Goal: Find specific page/section: Find specific page/section

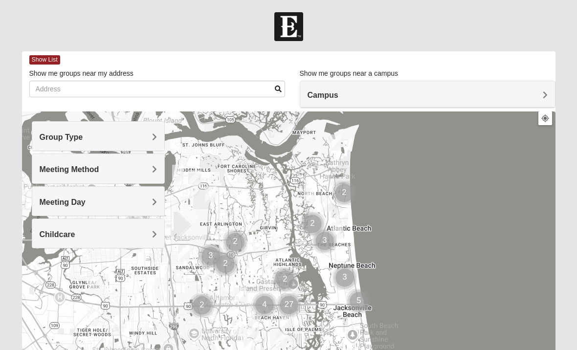
click at [149, 171] on h4 "Meeting Method" at bounding box center [99, 169] width 118 height 9
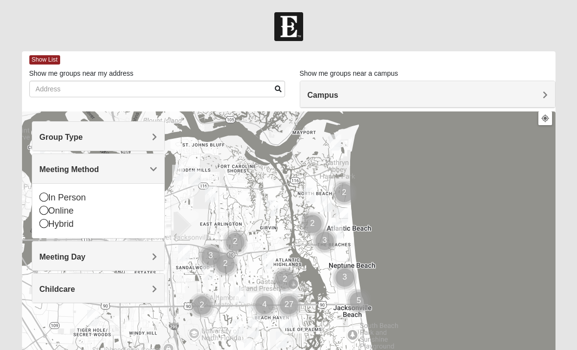
click at [68, 208] on div "Online" at bounding box center [99, 210] width 118 height 13
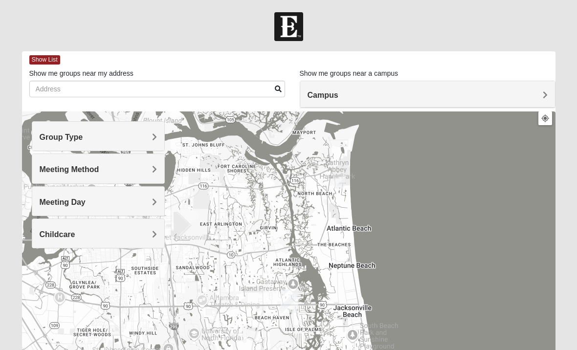
click at [142, 203] on h4 "Meeting Day" at bounding box center [99, 201] width 118 height 9
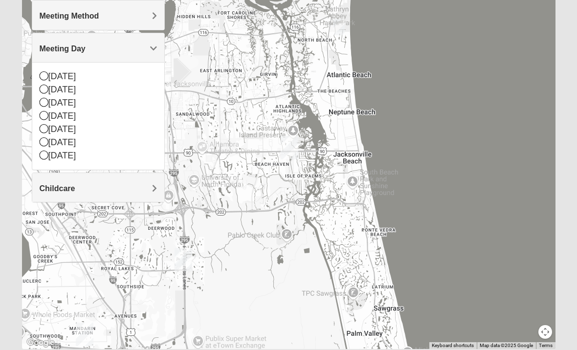
scroll to position [153, 0]
click at [80, 156] on div "[DATE]" at bounding box center [99, 155] width 118 height 13
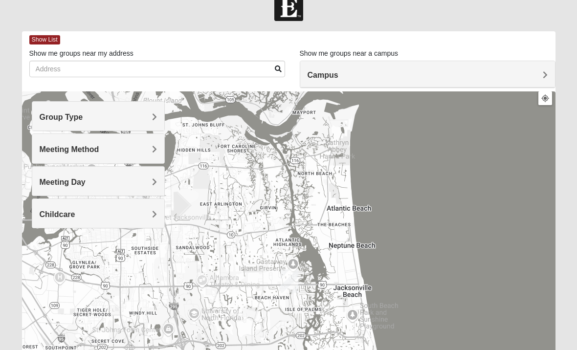
scroll to position [0, 0]
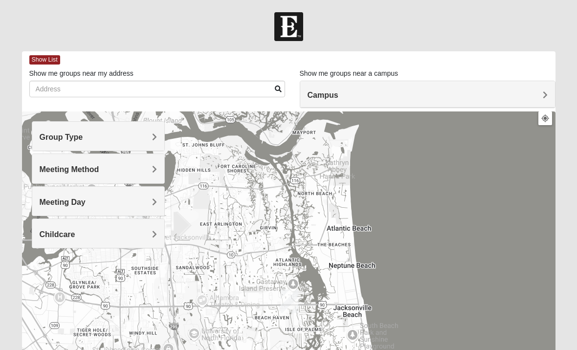
click at [151, 169] on h4 "Meeting Method" at bounding box center [99, 169] width 118 height 9
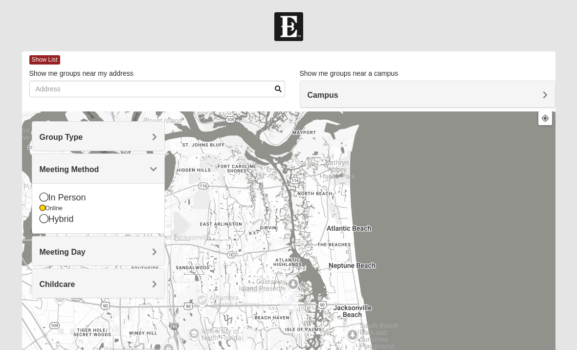
click at [134, 139] on h4 "Group Type" at bounding box center [99, 136] width 118 height 9
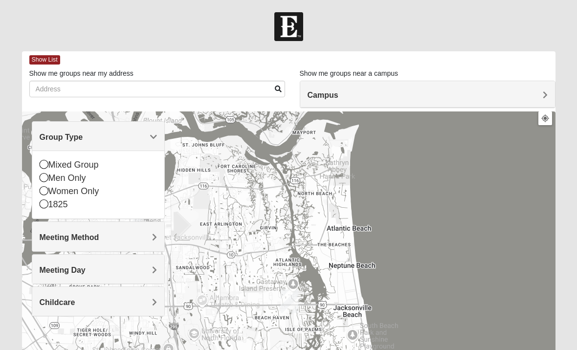
click at [103, 195] on div "Women Only" at bounding box center [99, 191] width 118 height 13
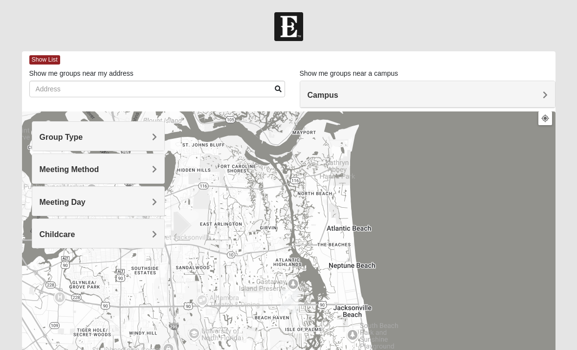
scroll to position [0, 0]
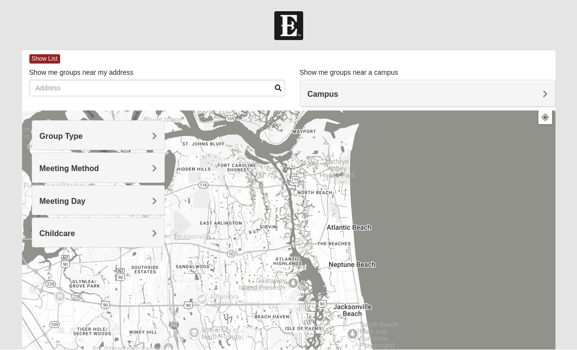
click at [126, 242] on div "Childcare" at bounding box center [98, 232] width 132 height 29
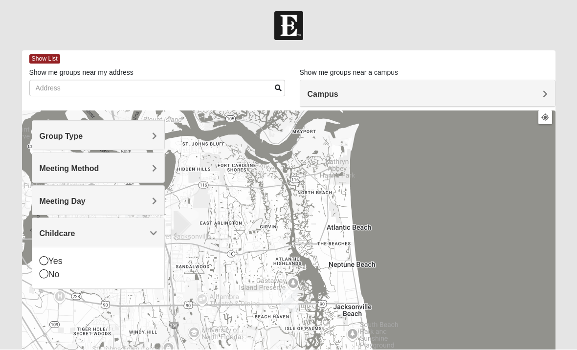
scroll to position [1, 0]
click at [54, 276] on div "No" at bounding box center [99, 274] width 118 height 13
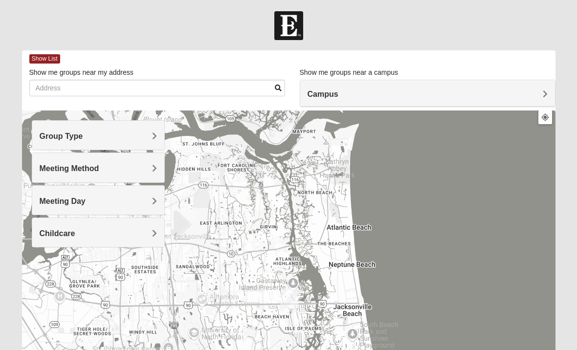
click at [148, 203] on h4 "Meeting Day" at bounding box center [99, 200] width 118 height 9
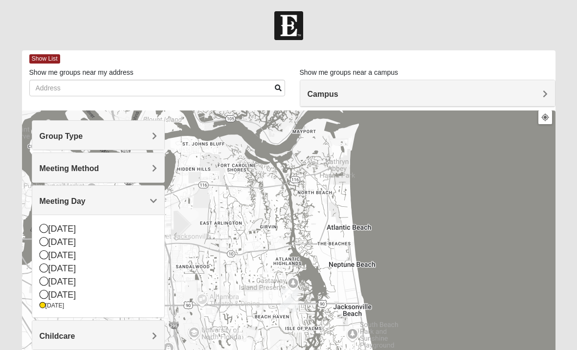
click at [133, 201] on h4 "Meeting Day" at bounding box center [99, 200] width 118 height 9
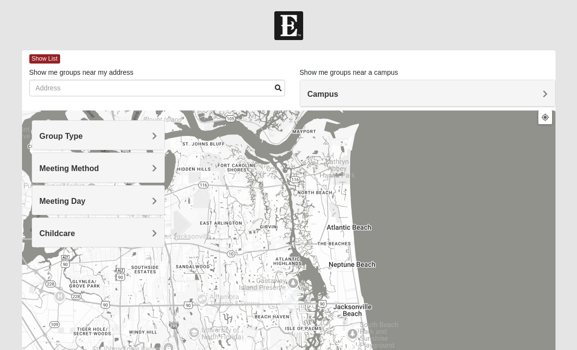
click at [142, 167] on h4 "Meeting Method" at bounding box center [99, 168] width 118 height 9
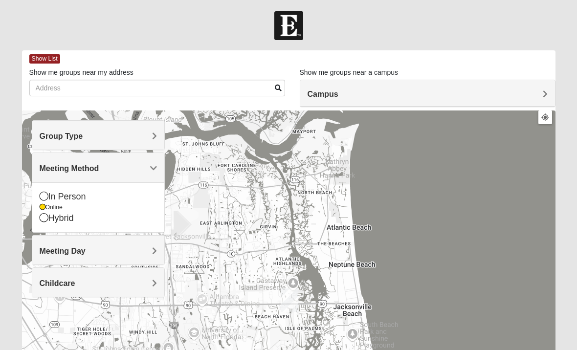
click at [132, 171] on h4 "Meeting Method" at bounding box center [99, 168] width 118 height 9
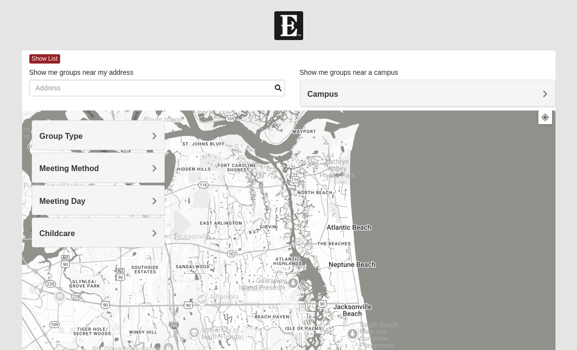
click at [137, 172] on h4 "Meeting Method" at bounding box center [99, 168] width 118 height 9
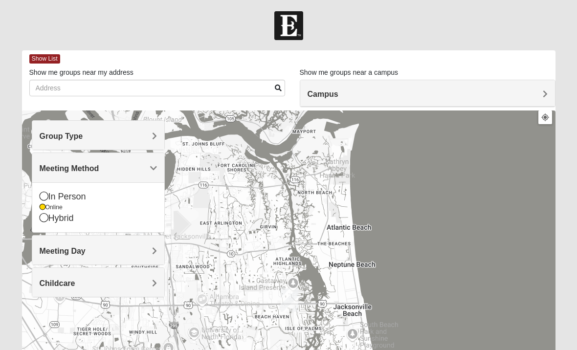
click at [150, 130] on div "Group Type" at bounding box center [98, 135] width 132 height 29
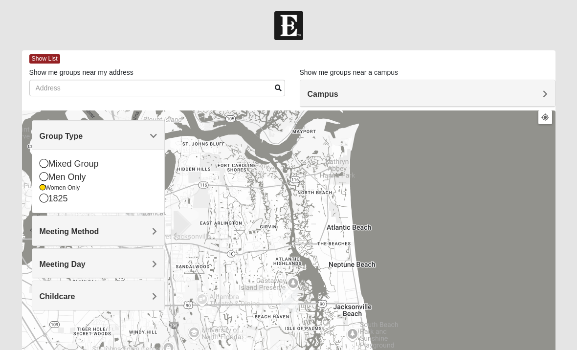
click at [229, 147] on div at bounding box center [288, 305] width 533 height 391
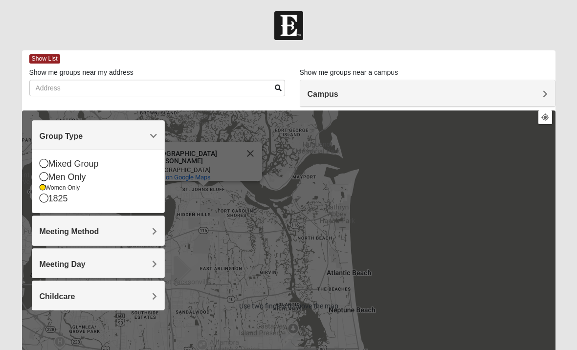
scroll to position [0, 0]
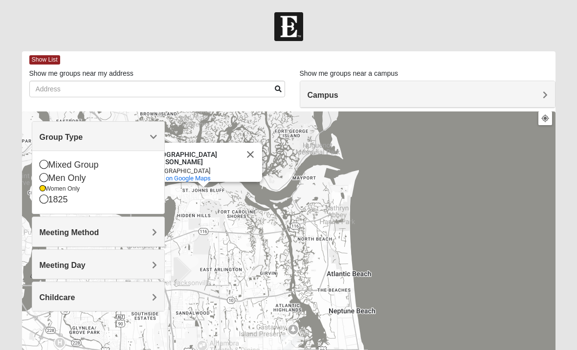
click at [408, 255] on div "[GEOGRAPHIC_DATA][PERSON_NAME] [GEOGRAPHIC_DATA][PERSON_NAME] View on Google Ma…" at bounding box center [288, 306] width 533 height 391
click at [422, 183] on div "[GEOGRAPHIC_DATA][PERSON_NAME] [GEOGRAPHIC_DATA][PERSON_NAME] View on Google Ma…" at bounding box center [288, 306] width 533 height 391
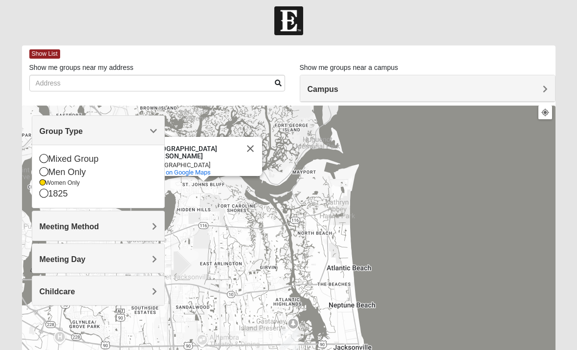
scroll to position [6, 0]
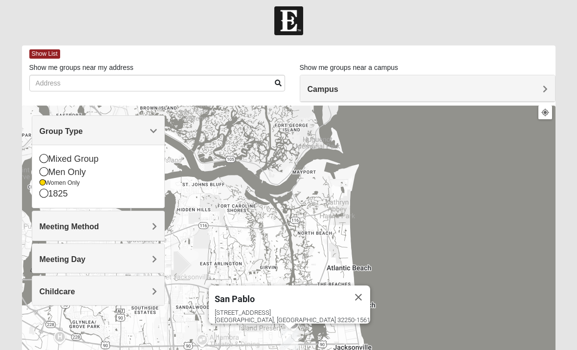
click at [410, 208] on div "[GEOGRAPHIC_DATA] [STREET_ADDRESS]" at bounding box center [288, 301] width 533 height 391
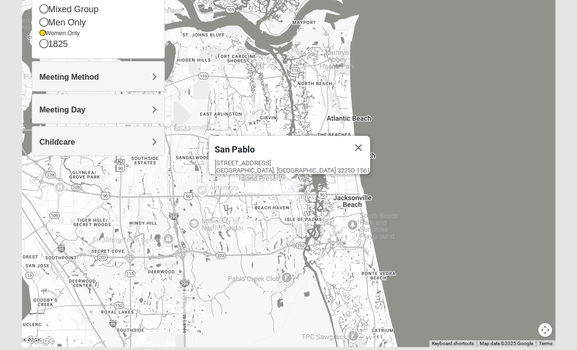
scroll to position [188, 0]
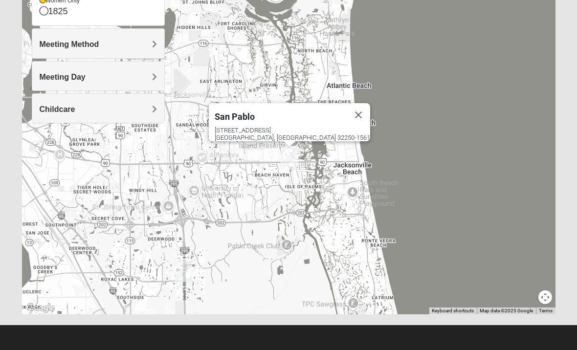
click at [467, 240] on div "[GEOGRAPHIC_DATA] [STREET_ADDRESS]" at bounding box center [288, 118] width 533 height 391
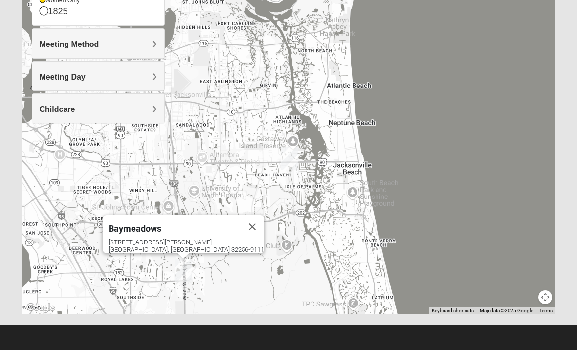
click at [161, 223] on span "Baymeadows" at bounding box center [134, 228] width 53 height 10
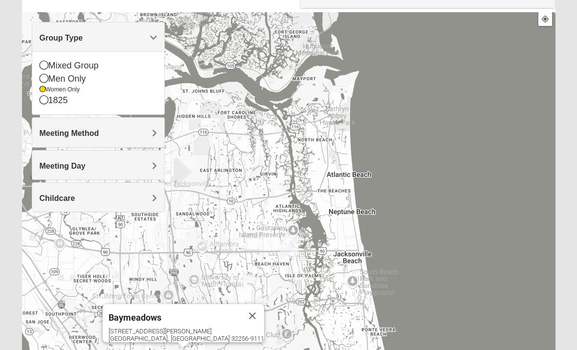
scroll to position [0, 0]
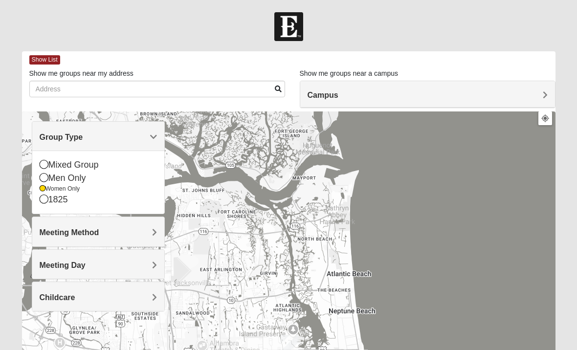
click at [406, 256] on div "Baymeadows [STREET_ADDRESS][PERSON_NAME]" at bounding box center [288, 306] width 533 height 391
